Goal: Check status: Check status

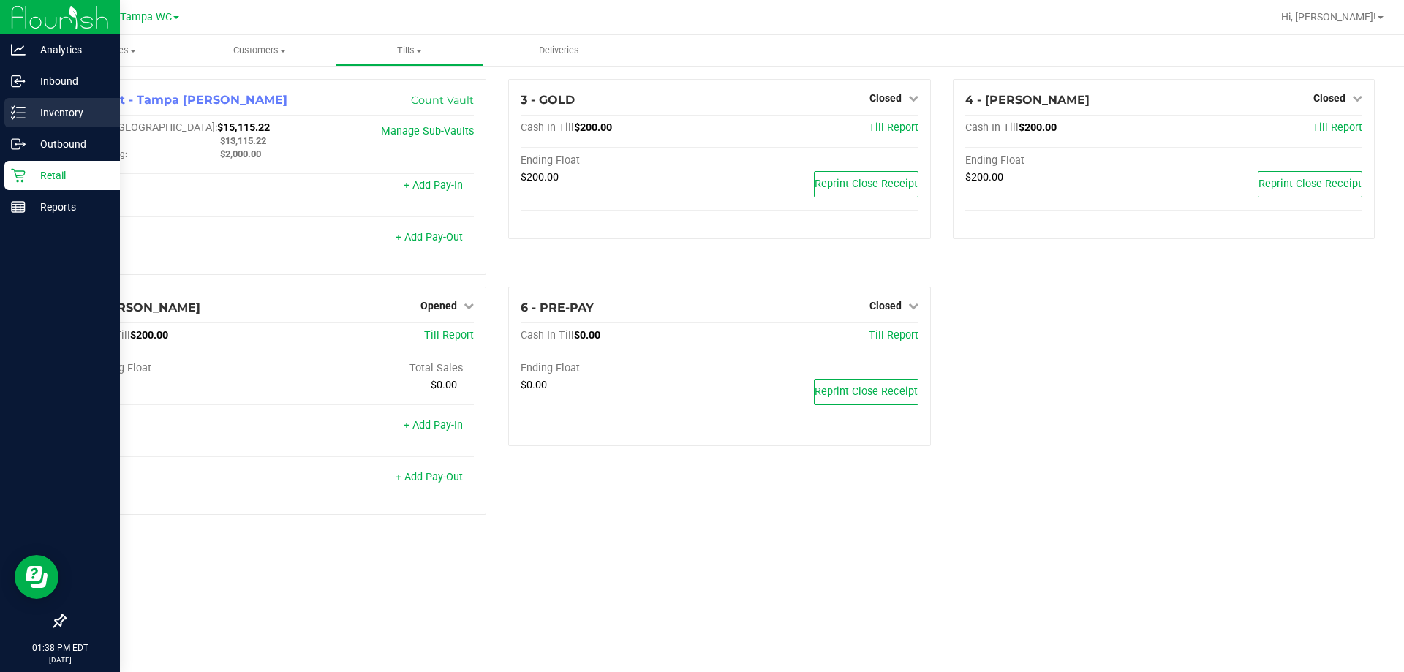
click at [45, 111] on p "Inventory" at bounding box center [70, 113] width 88 height 18
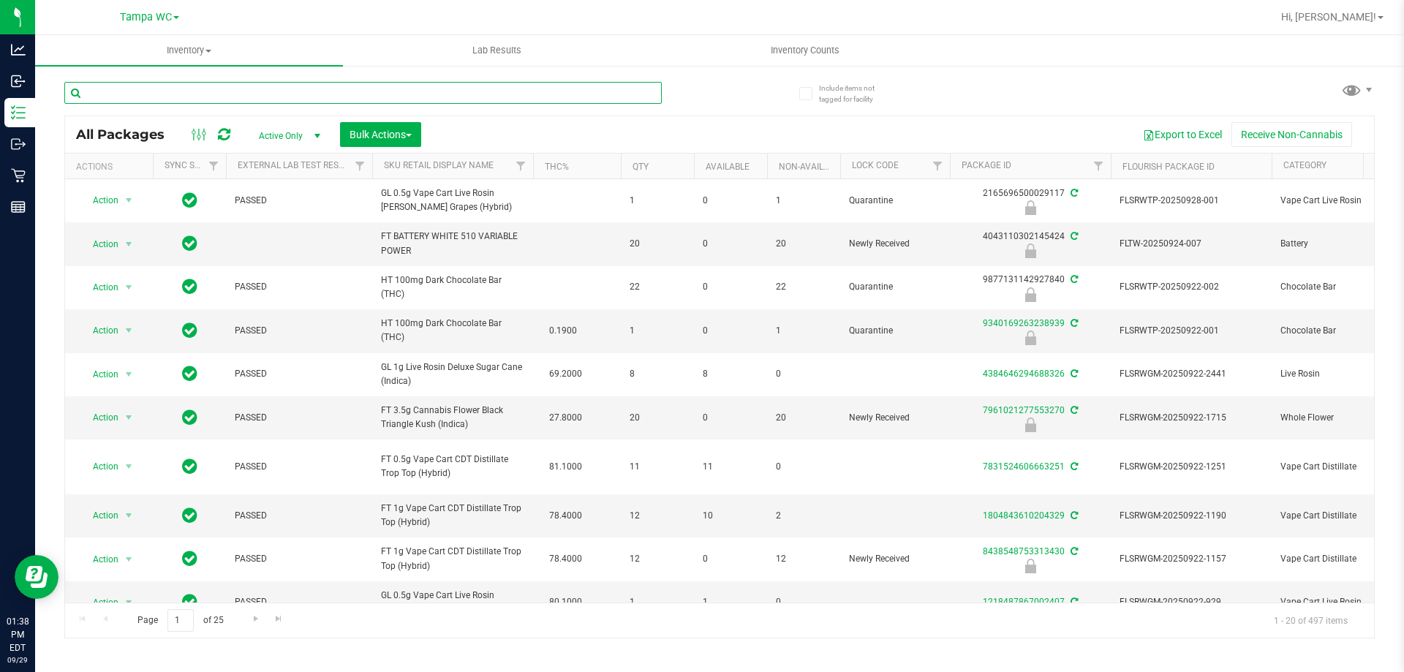
click at [265, 94] on input "text" at bounding box center [362, 93] width 597 height 22
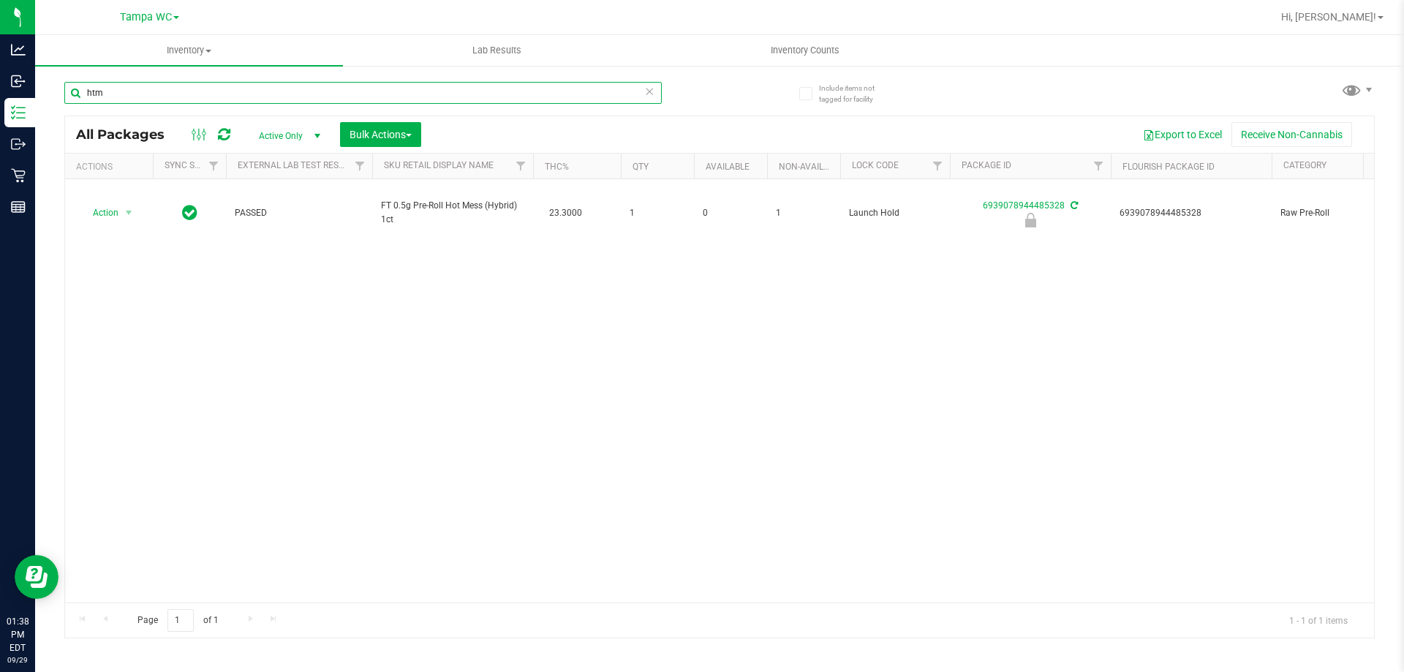
type input "htm"
click at [649, 92] on icon at bounding box center [649, 91] width 10 height 18
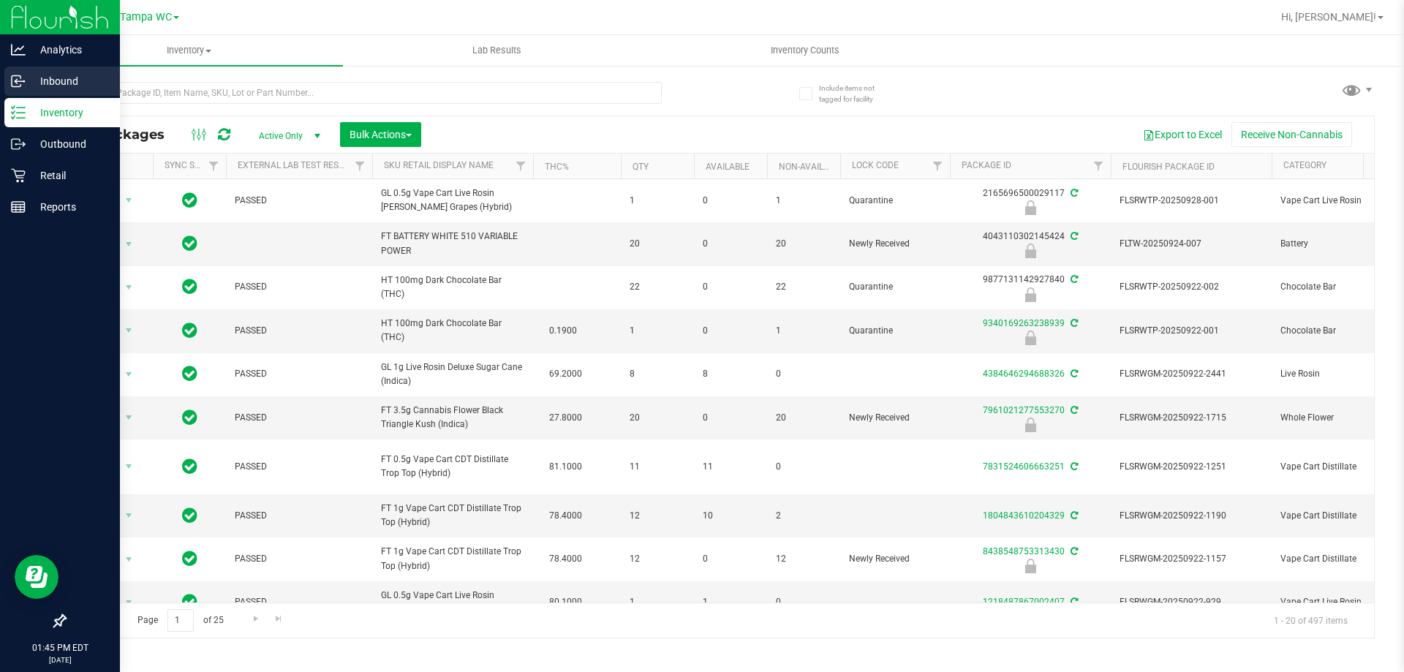
click at [20, 83] on icon at bounding box center [18, 81] width 15 height 15
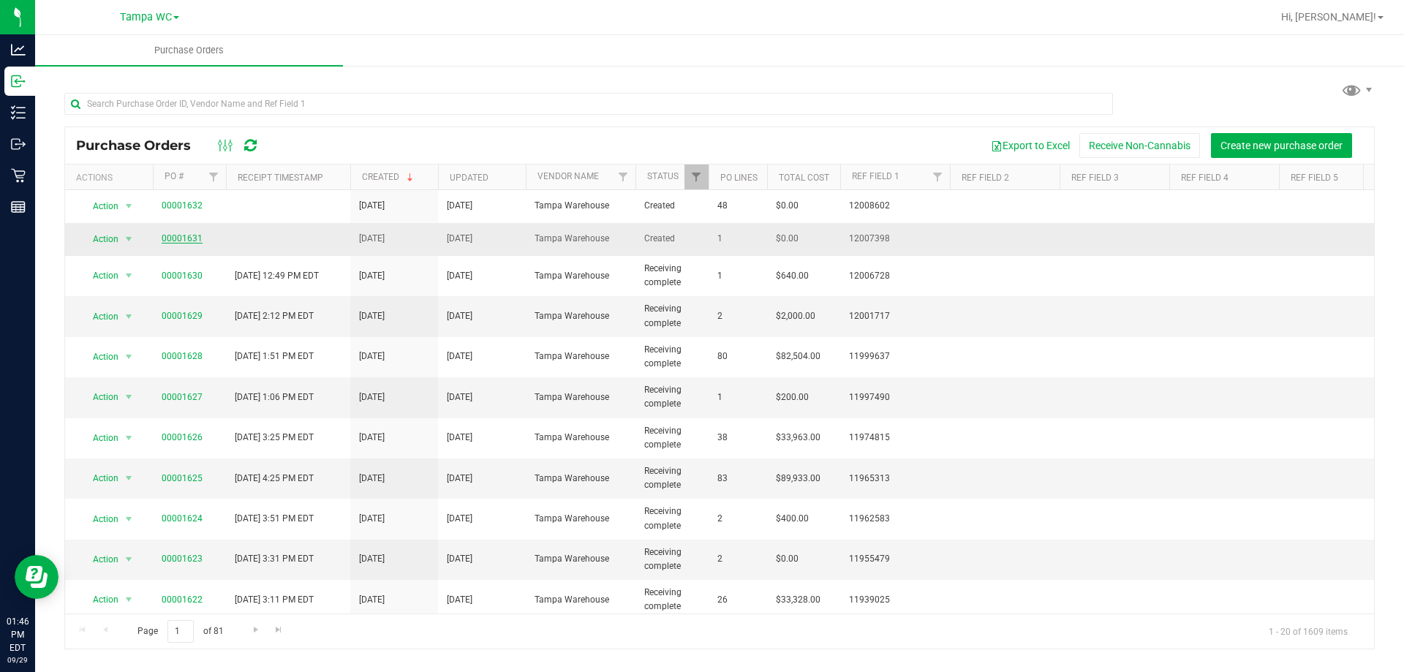
click at [181, 235] on link "00001631" at bounding box center [182, 238] width 41 height 10
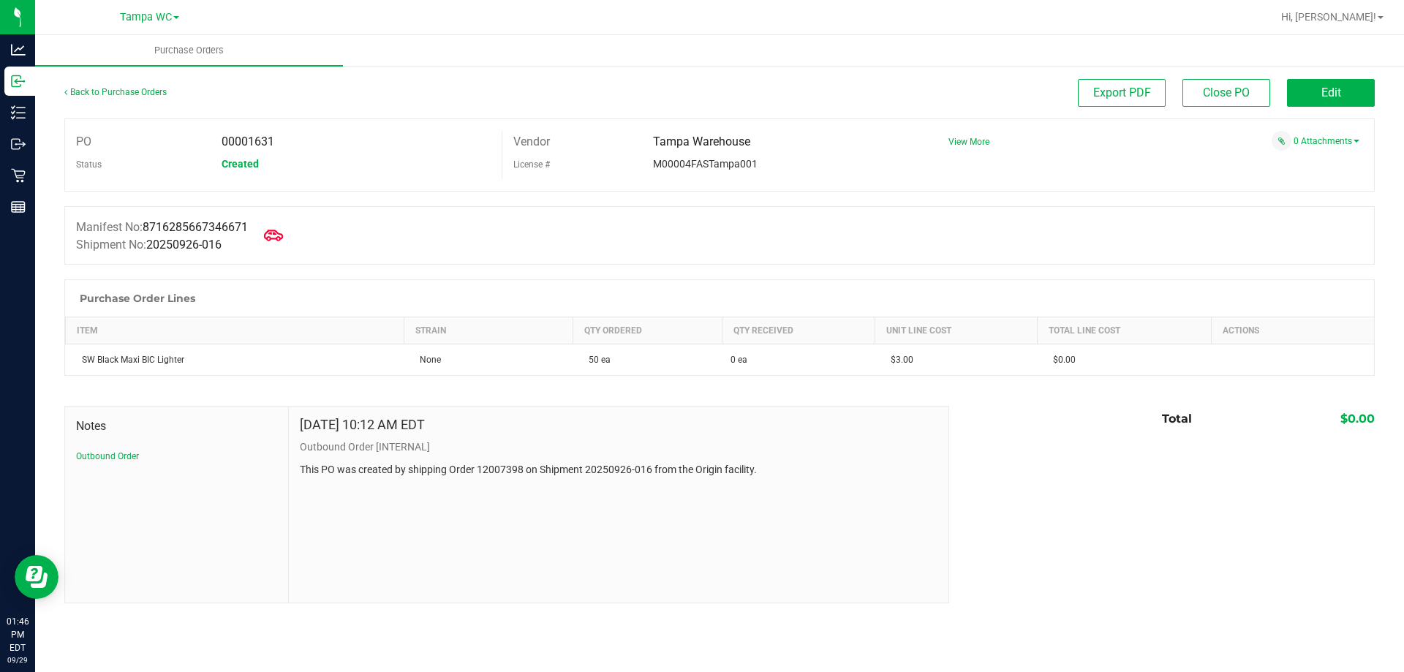
click at [283, 243] on icon at bounding box center [273, 235] width 19 height 19
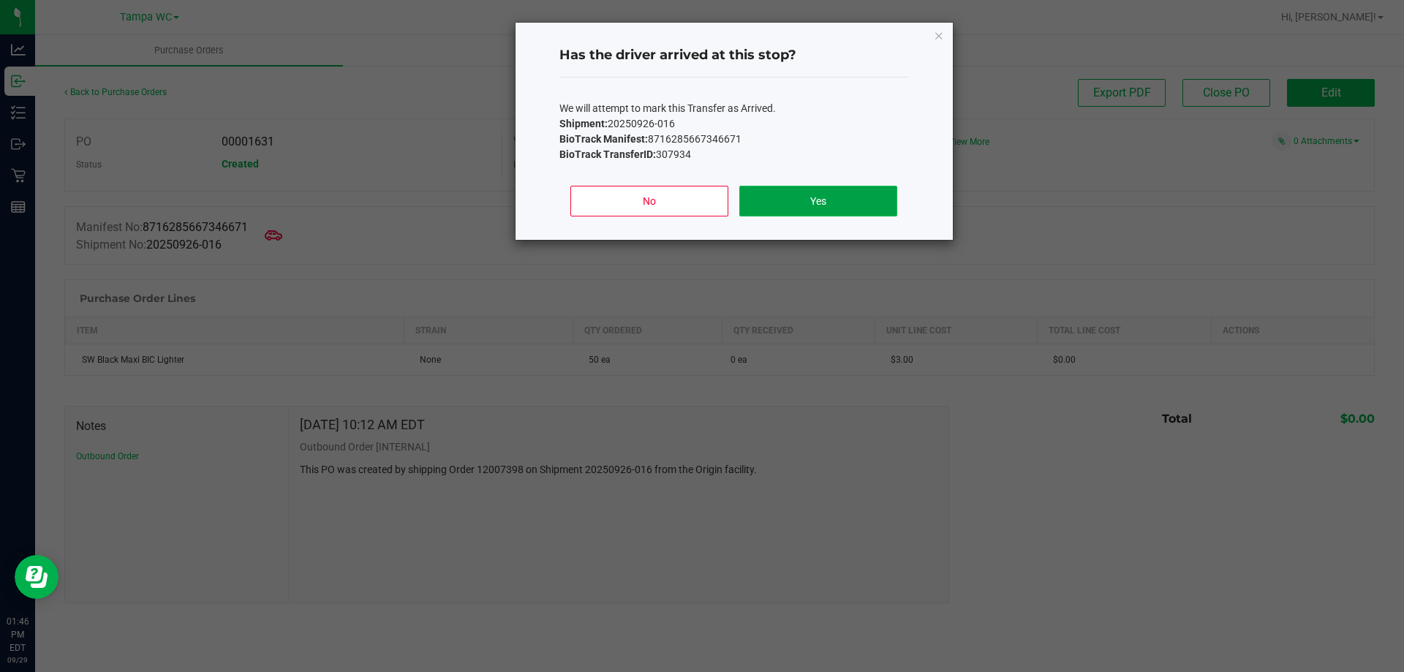
click at [700, 208] on button "Yes" at bounding box center [817, 201] width 157 height 31
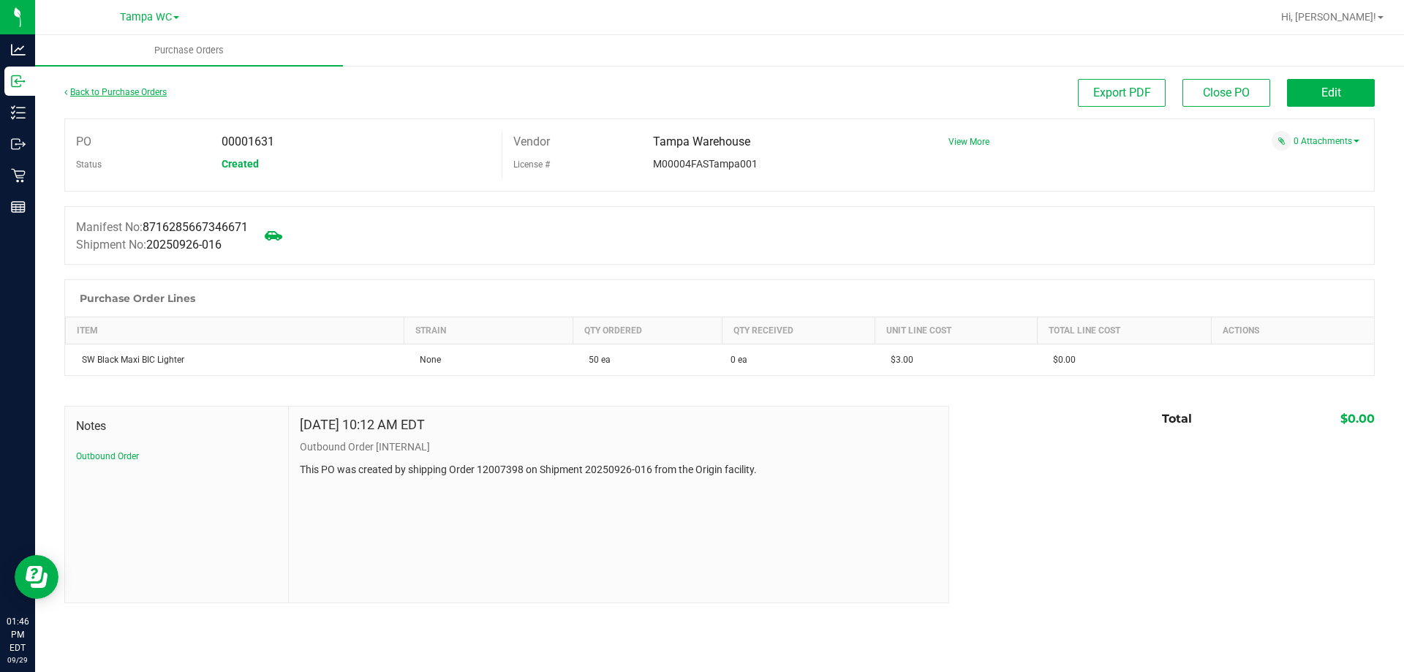
click at [161, 90] on link "Back to Purchase Orders" at bounding box center [115, 92] width 102 height 10
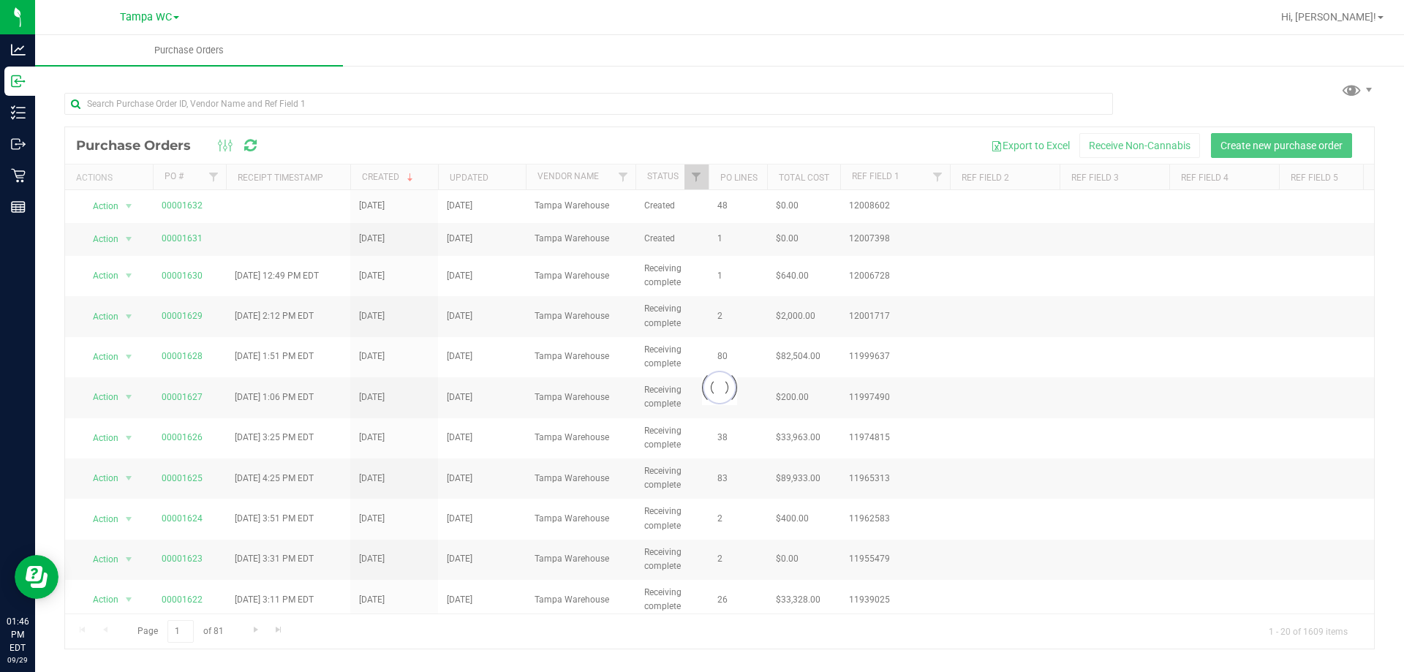
click at [188, 205] on div at bounding box center [719, 387] width 1309 height 521
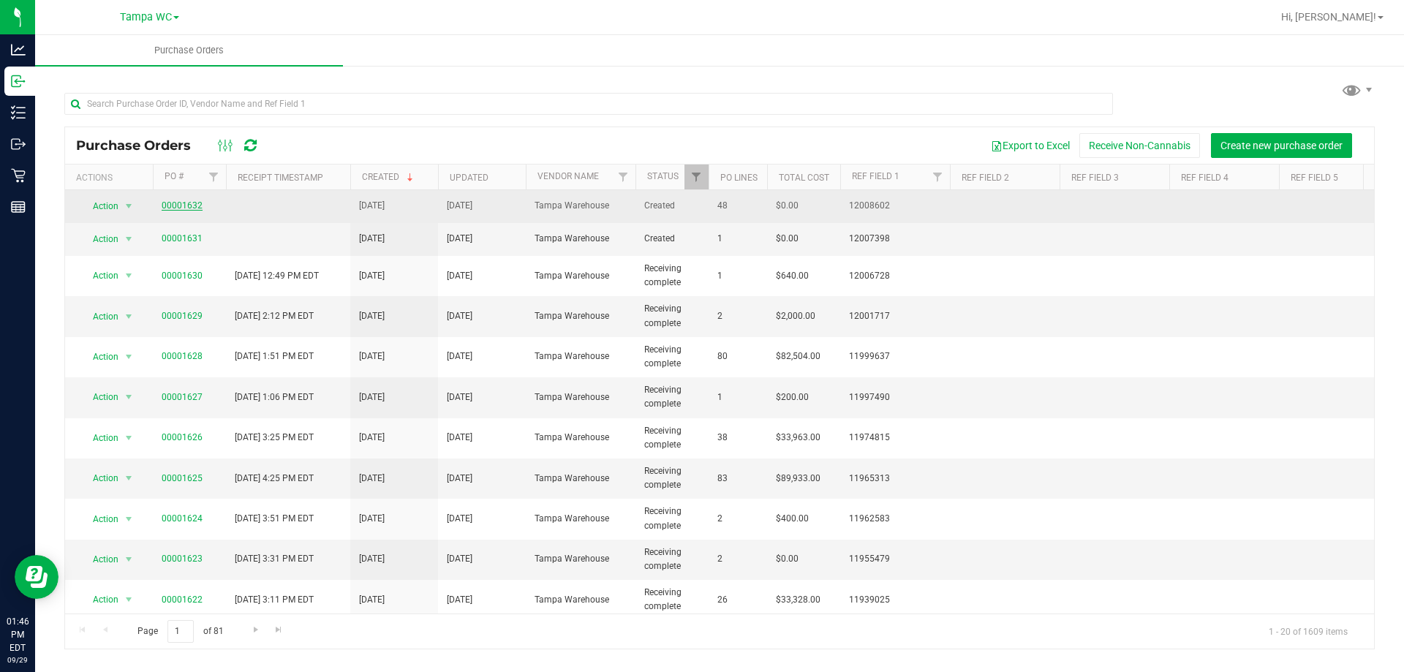
click at [194, 205] on link "00001632" at bounding box center [182, 205] width 41 height 10
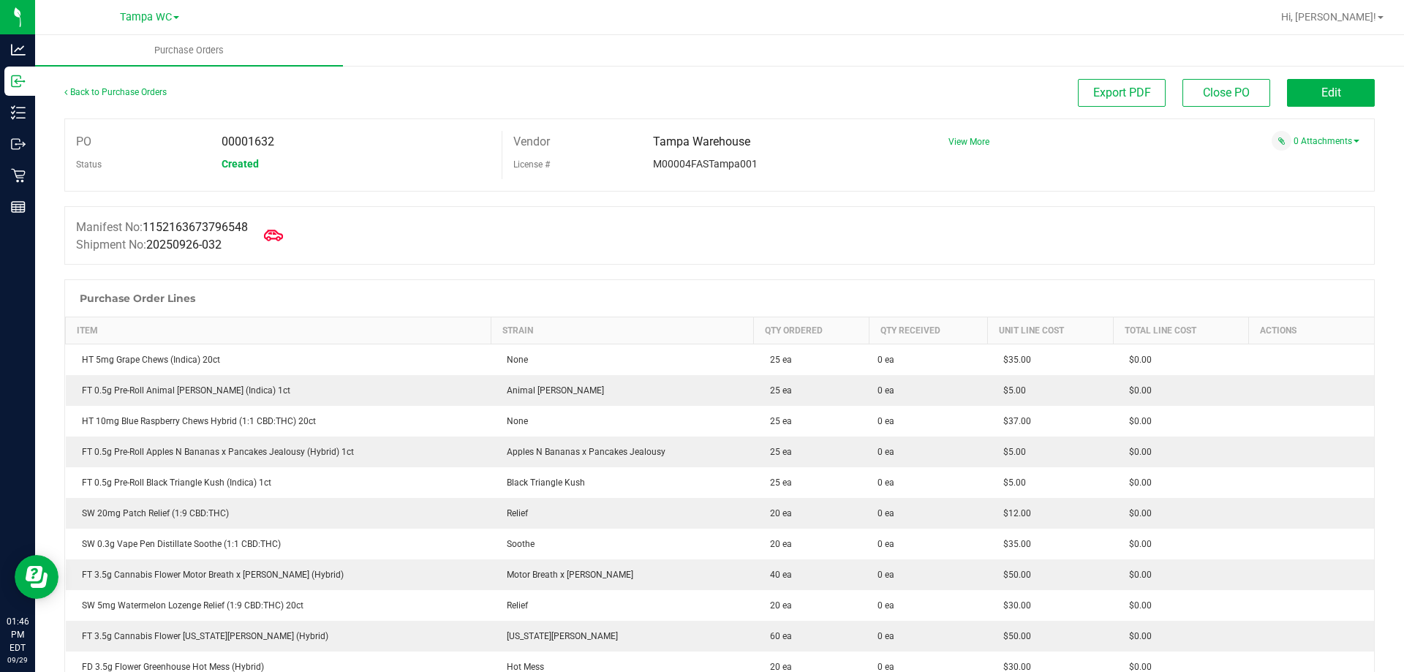
click at [274, 235] on icon at bounding box center [273, 235] width 19 height 19
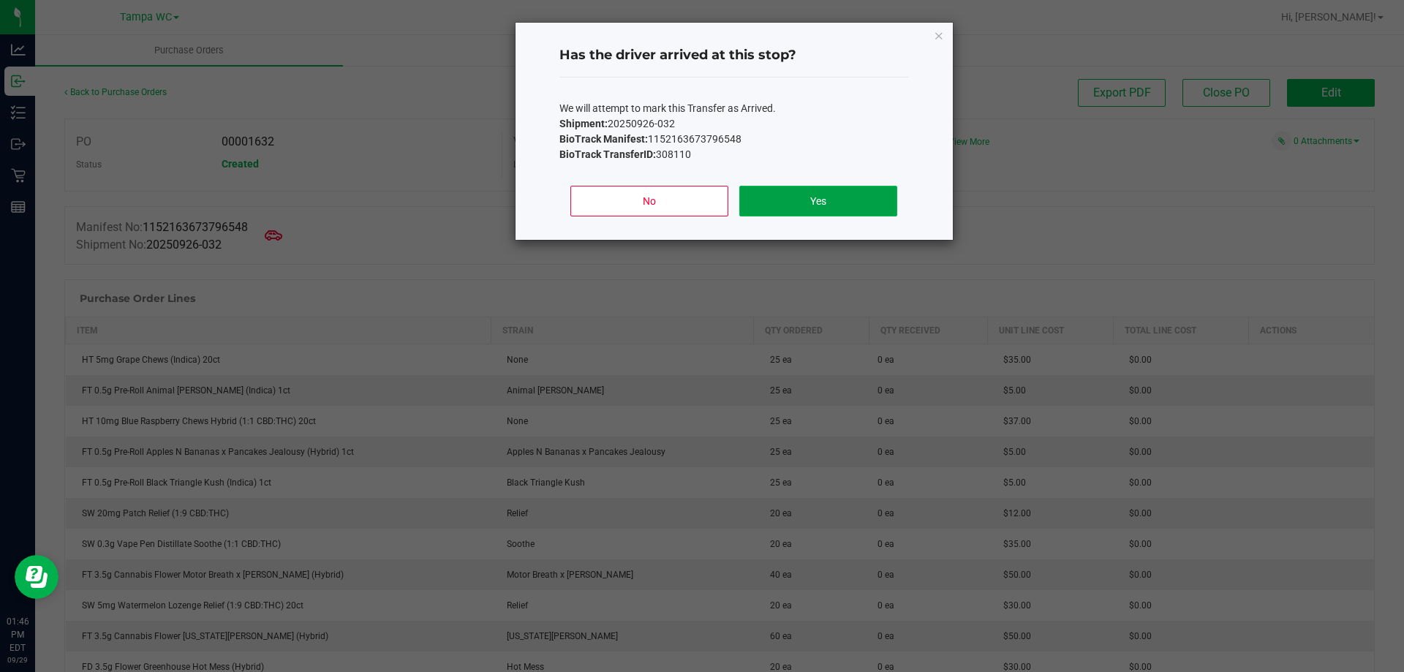
click at [700, 204] on button "Yes" at bounding box center [817, 201] width 157 height 31
